Goal: Transaction & Acquisition: Download file/media

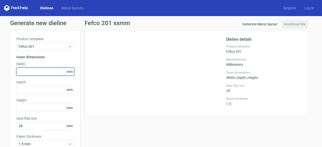
click at [37, 73] on input "text" at bounding box center [45, 72] width 58 height 8
type input "217"
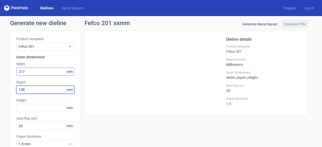
type input "158"
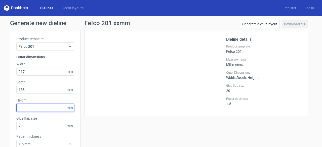
click at [28, 109] on input "text" at bounding box center [45, 108] width 58 height 8
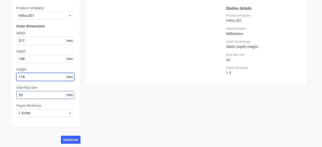
scroll to position [31, 0]
type input "118"
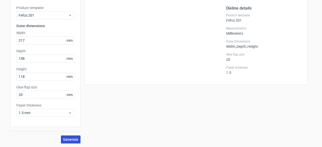
click at [63, 138] on span "Generate" at bounding box center [70, 140] width 15 height 4
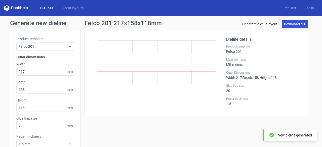
click at [296, 25] on link "Download file" at bounding box center [294, 24] width 26 height 8
click at [295, 27] on link "Download file" at bounding box center [294, 24] width 26 height 8
